Goal: Task Accomplishment & Management: Manage account settings

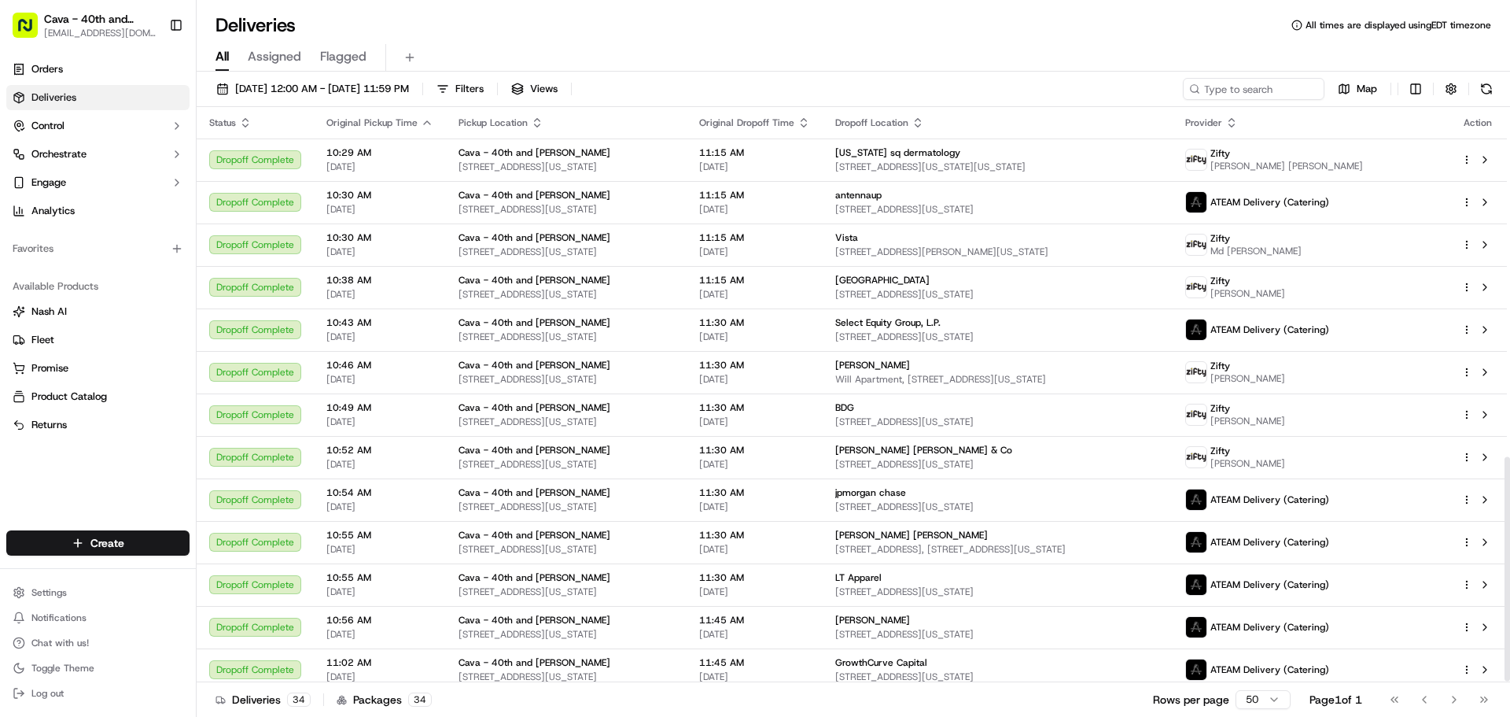
scroll to position [901, 0]
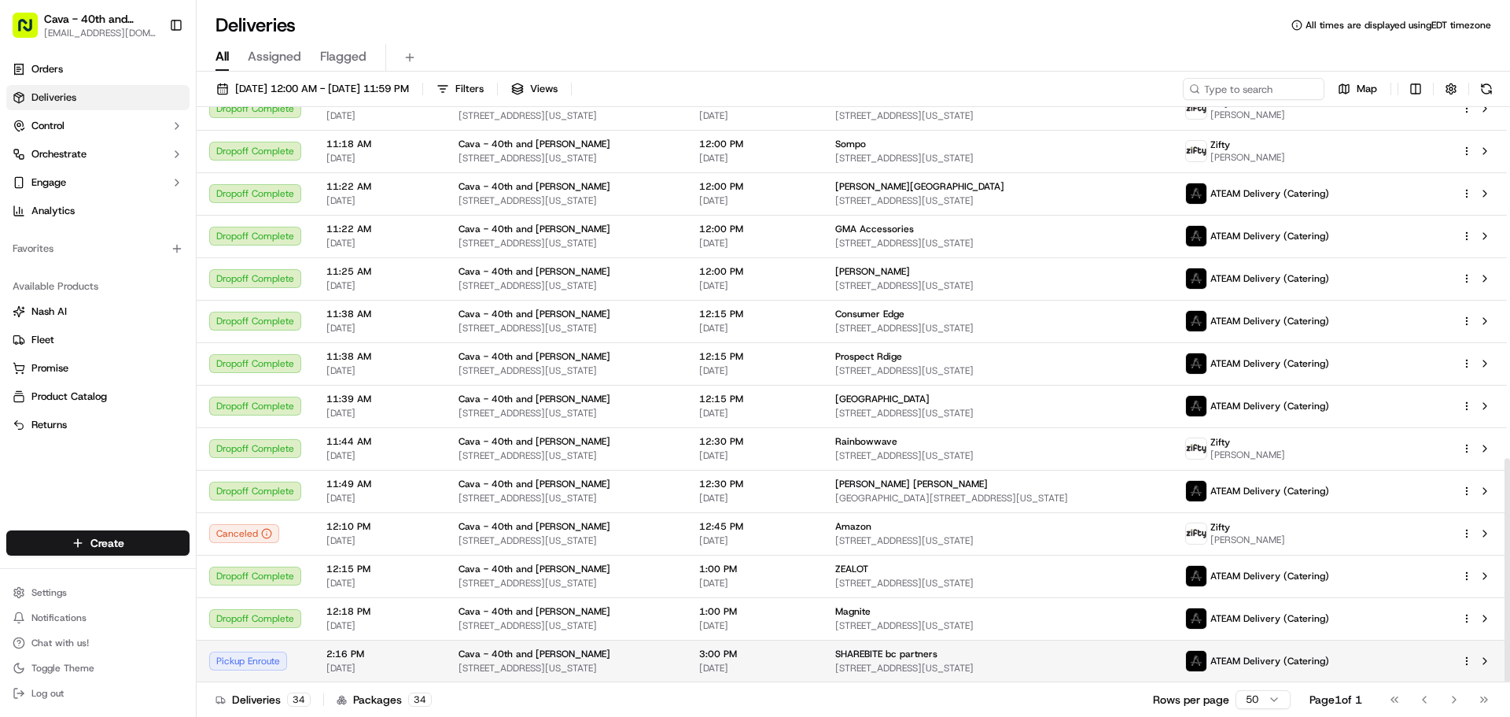
click at [1394, 650] on div "ATEAM Delivery (Catering)" at bounding box center [1310, 661] width 251 height 22
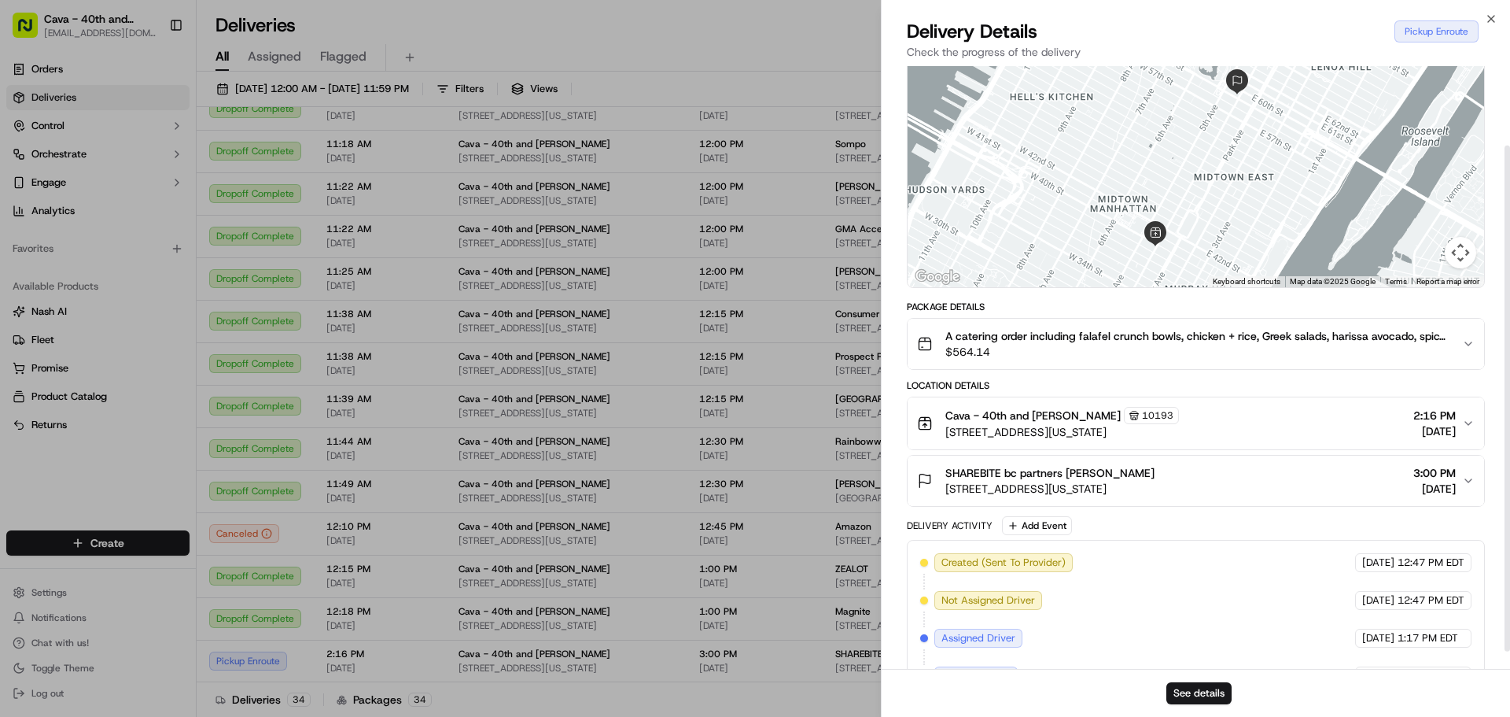
scroll to position [0, 0]
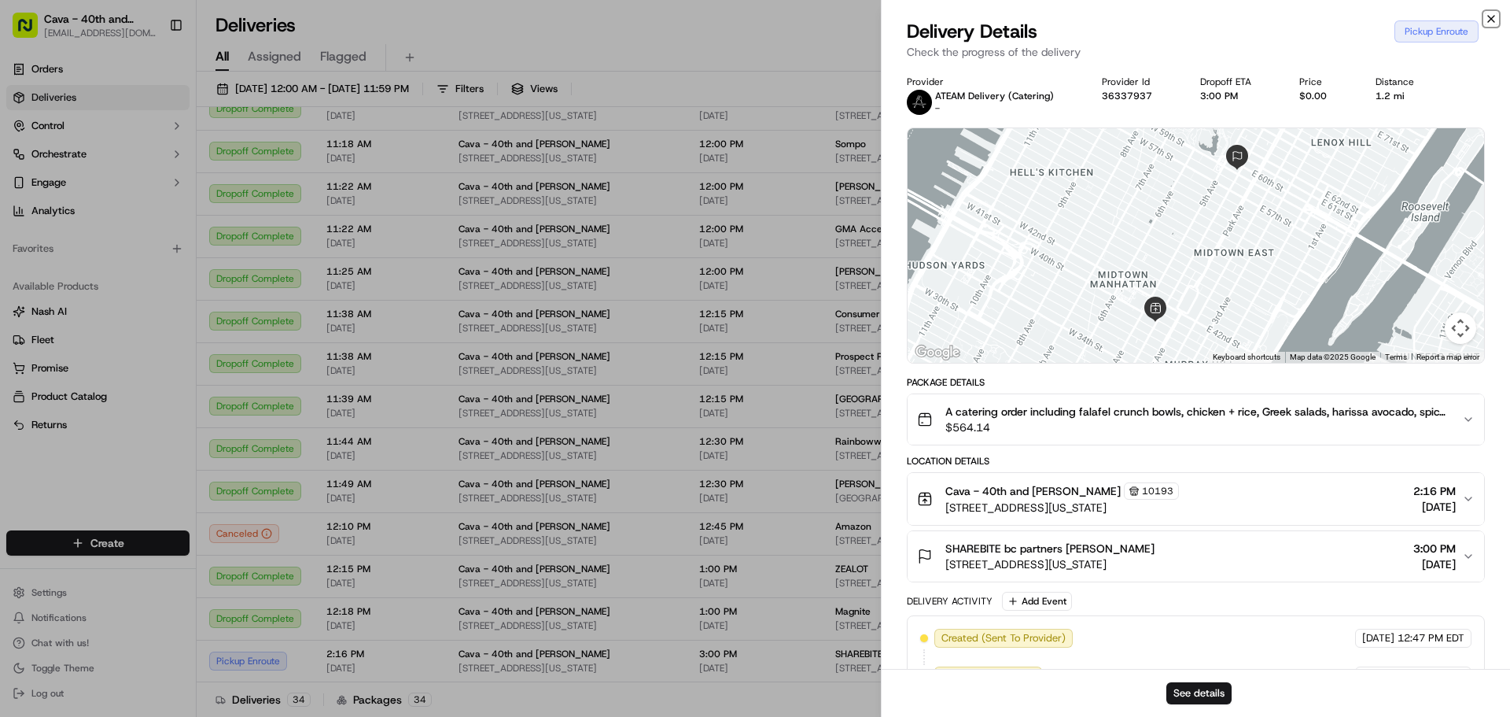
click at [1488, 17] on icon "button" at bounding box center [1491, 19] width 13 height 13
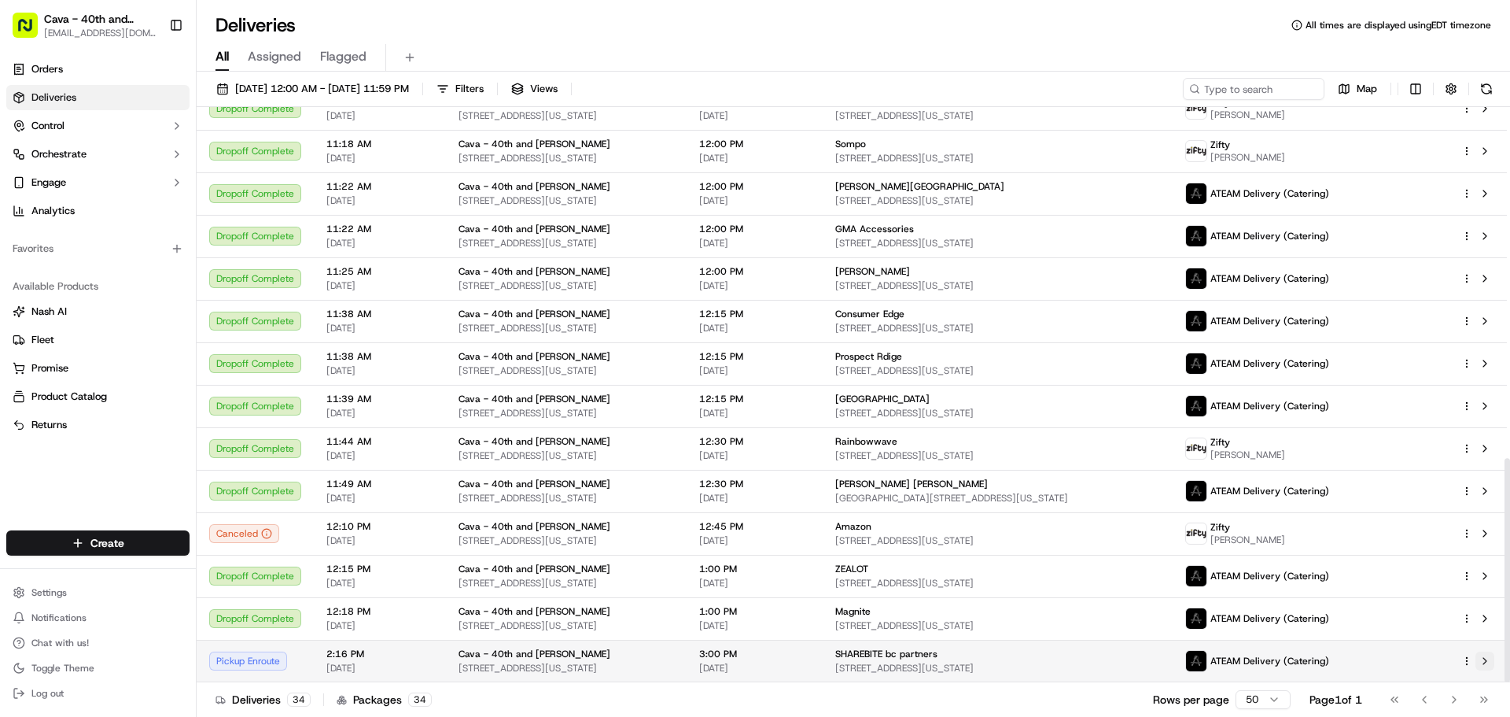
click at [1484, 665] on button at bounding box center [1485, 660] width 19 height 19
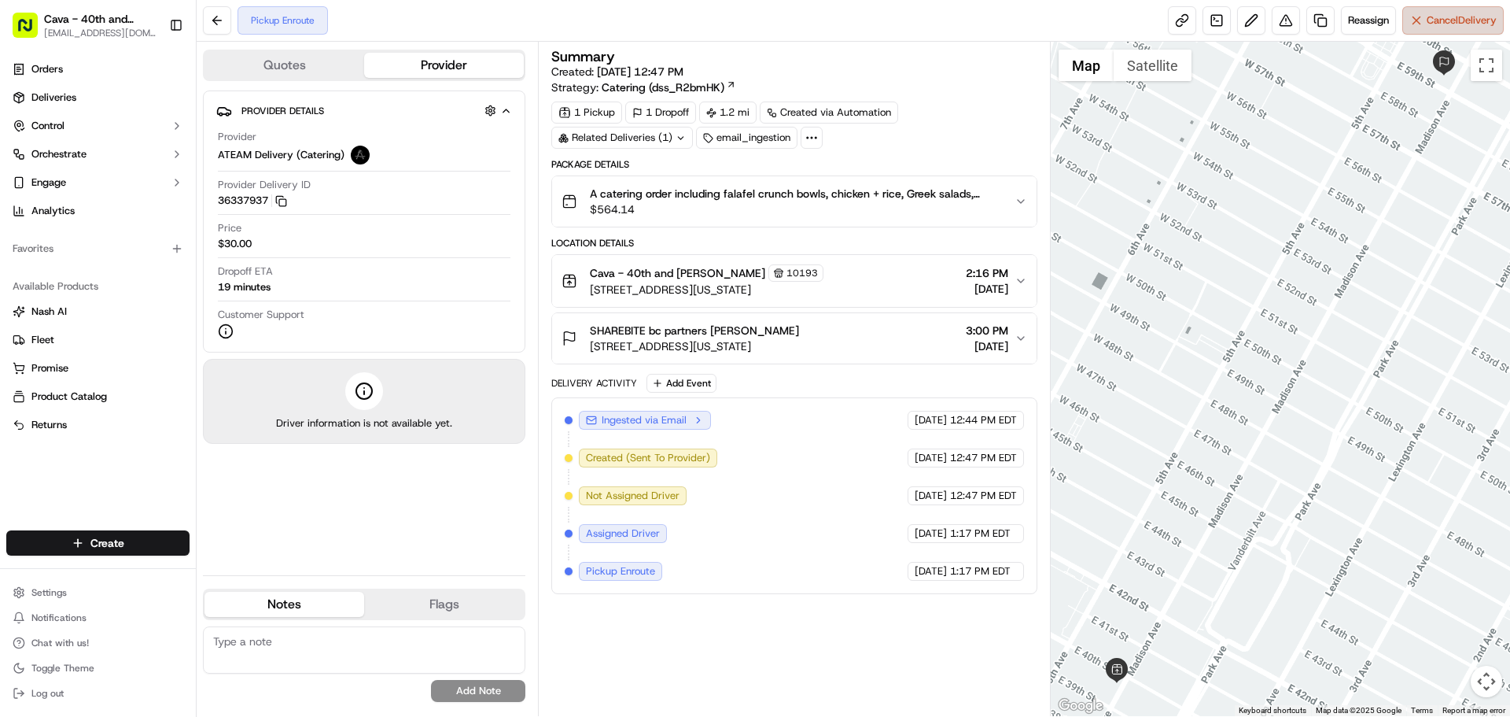
click at [1470, 23] on span "Cancel Delivery" at bounding box center [1462, 20] width 70 height 14
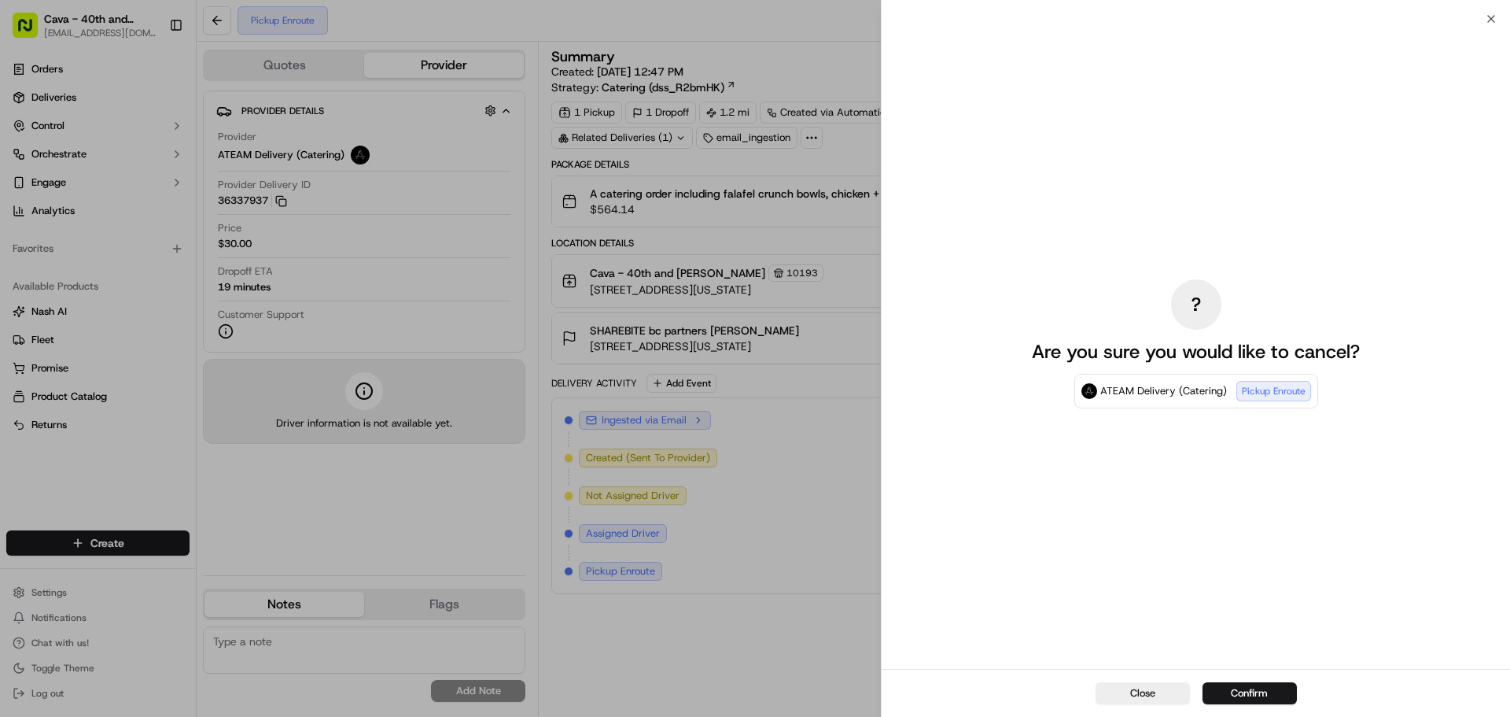
click at [1255, 695] on button "Confirm" at bounding box center [1250, 693] width 94 height 22
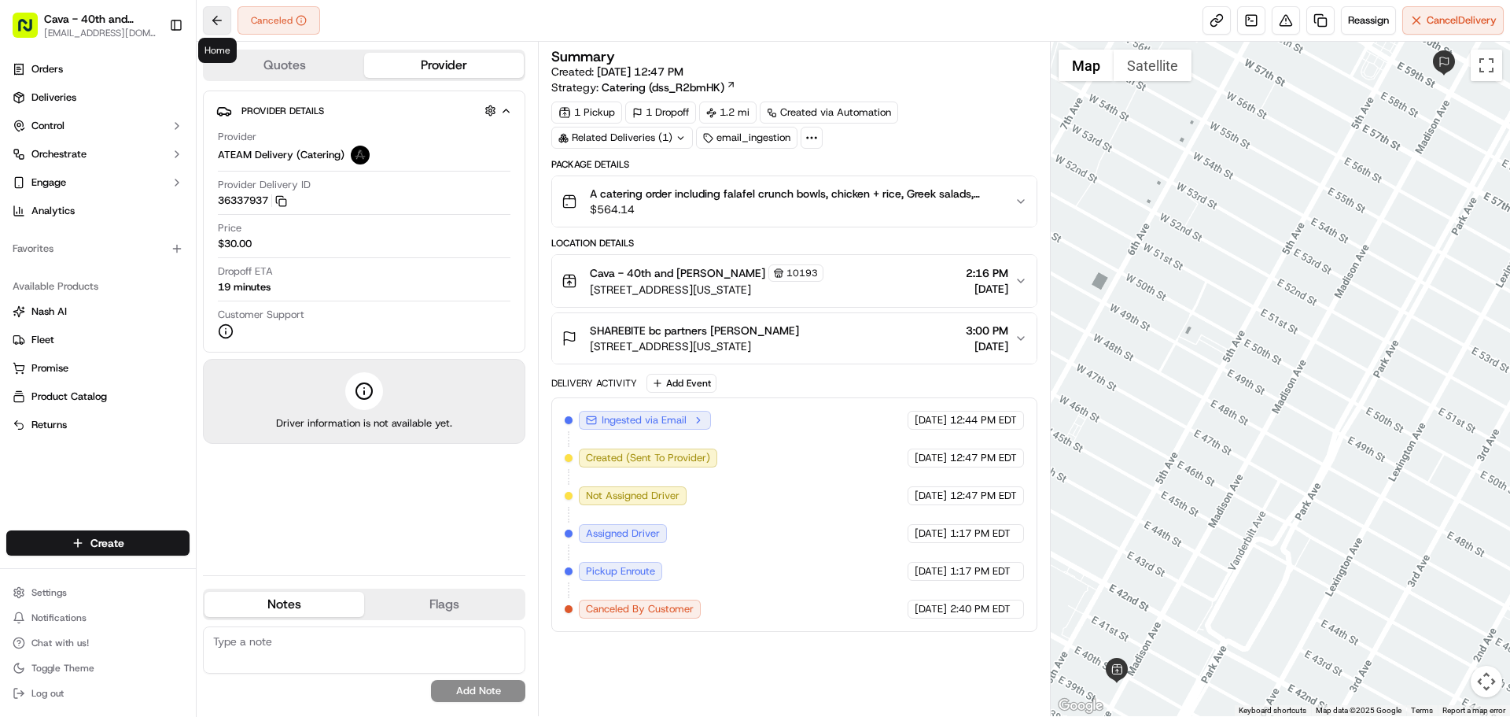
click at [220, 11] on button at bounding box center [217, 20] width 28 height 28
